Goal: Information Seeking & Learning: Learn about a topic

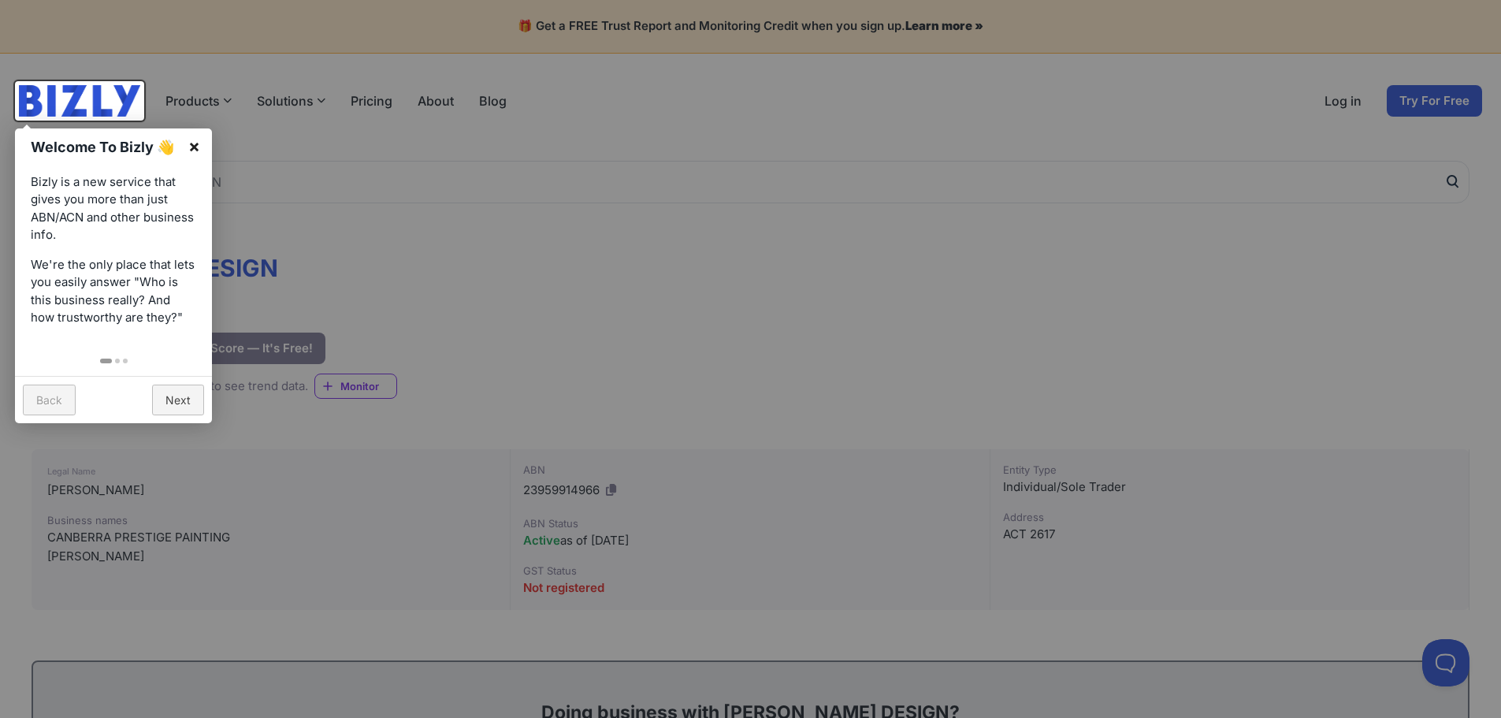
click at [198, 128] on link "×" at bounding box center [193, 145] width 35 height 35
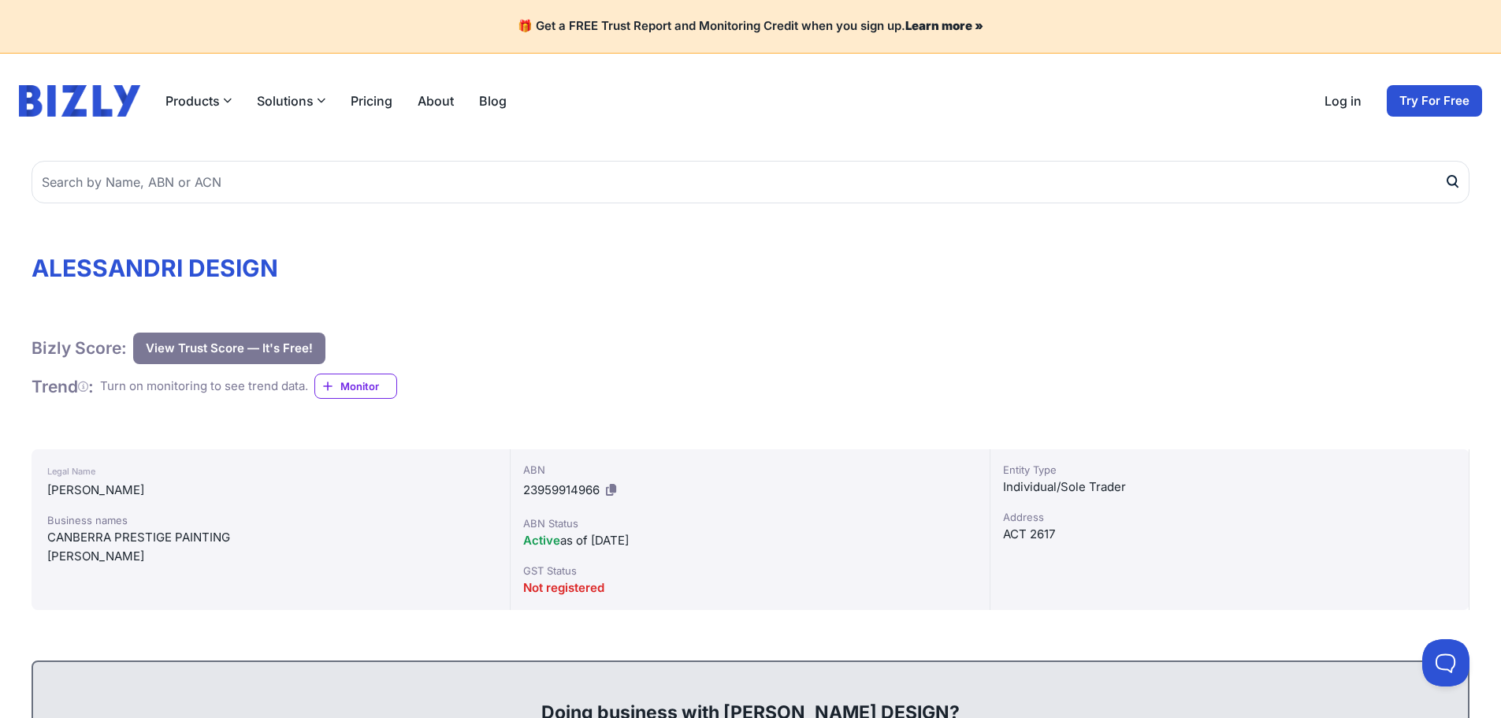
drag, startPoint x: 614, startPoint y: 276, endPoint x: -195, endPoint y: 343, distance: 811.8
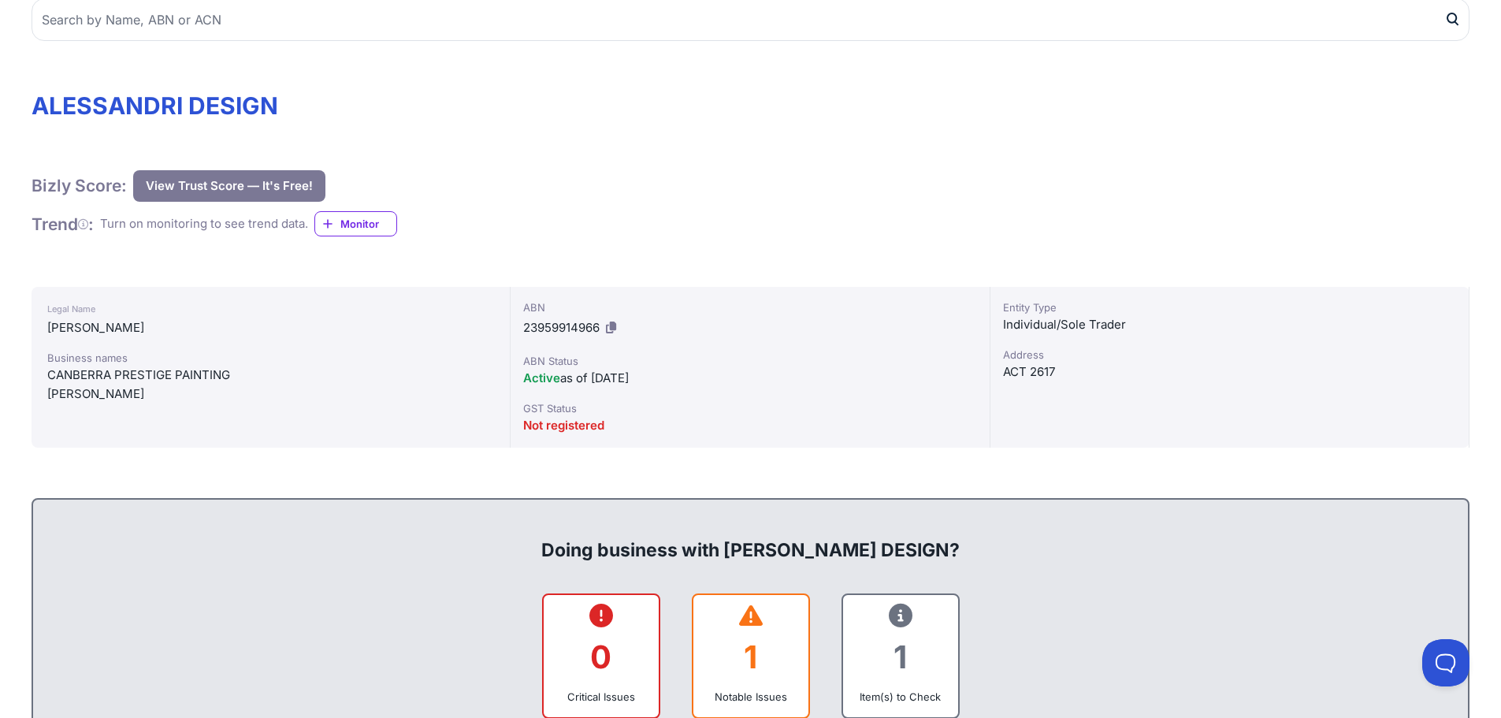
scroll to position [236, 0]
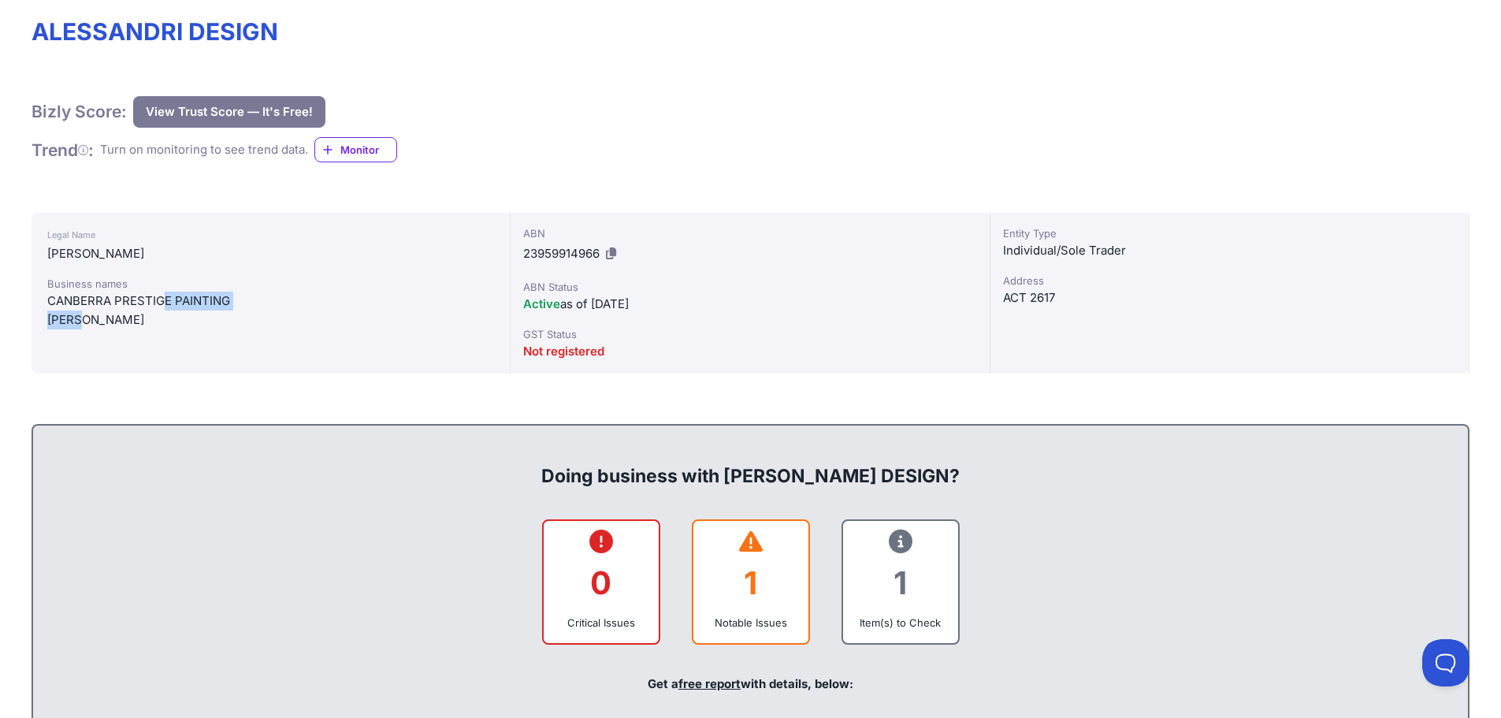
drag, startPoint x: 163, startPoint y: 298, endPoint x: 80, endPoint y: 348, distance: 96.9
click at [80, 348] on div "Legal Name [PERSON_NAME] Business names CANBERRA PRESTIGE PAINTING [PERSON_NAME…" at bounding box center [271, 293] width 479 height 161
click at [484, 349] on div "Legal Name [PERSON_NAME] Business names CANBERRA PRESTIGE PAINTING [PERSON_NAME…" at bounding box center [271, 293] width 479 height 161
drag, startPoint x: 238, startPoint y: 295, endPoint x: 250, endPoint y: 323, distance: 30.7
click at [248, 326] on div "Business names CANBERRA PRESTIGE PAINTING [PERSON_NAME][GEOGRAPHIC_DATA]" at bounding box center [270, 303] width 447 height 54
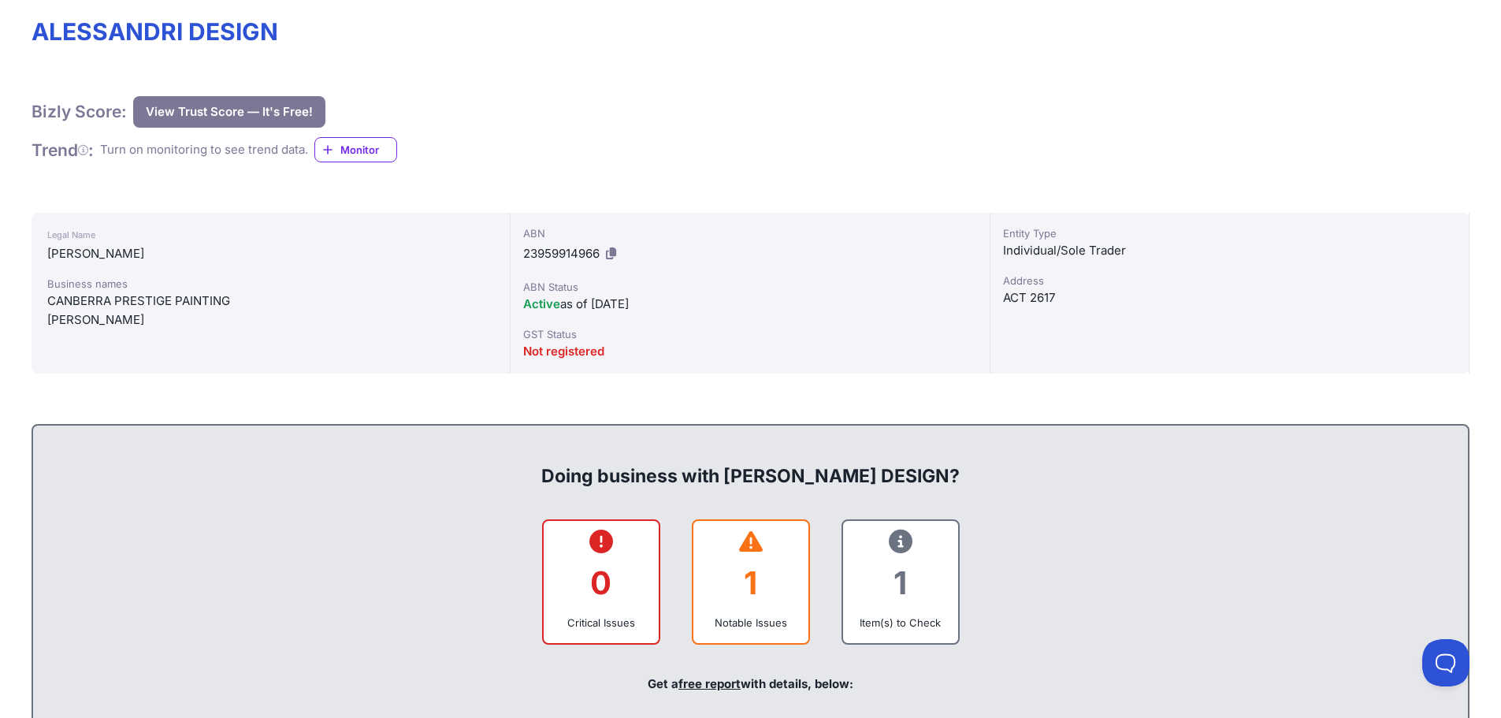
click at [251, 322] on div "[PERSON_NAME]" at bounding box center [270, 319] width 447 height 19
click at [736, 587] on div "1" at bounding box center [751, 583] width 90 height 64
click at [743, 562] on div "1" at bounding box center [751, 583] width 90 height 64
drag, startPoint x: 722, startPoint y: 535, endPoint x: 791, endPoint y: 620, distance: 109.2
click at [791, 620] on div "1 Notable Issues" at bounding box center [751, 582] width 118 height 126
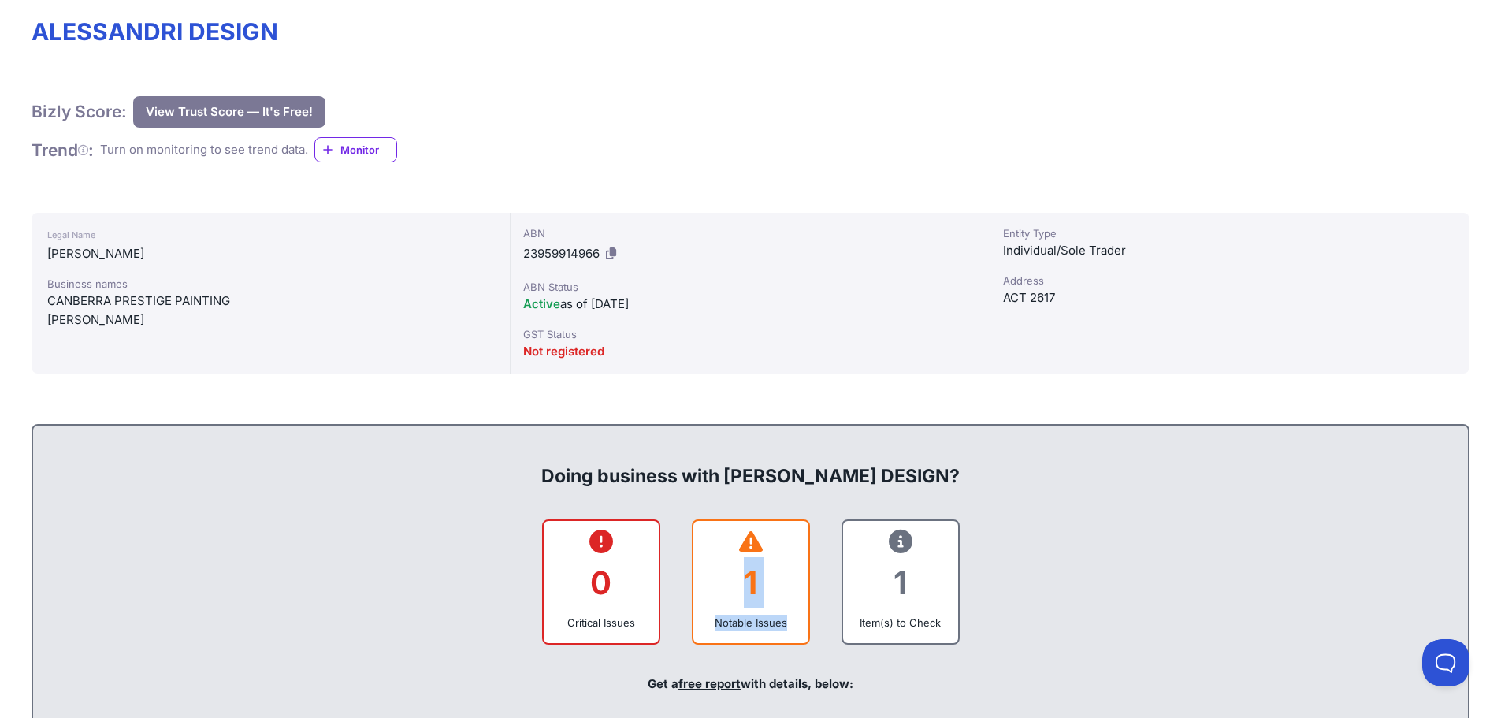
click at [742, 541] on icon at bounding box center [751, 541] width 24 height 1
click at [733, 542] on div at bounding box center [751, 542] width 90 height 18
